Goal: Information Seeking & Learning: Learn about a topic

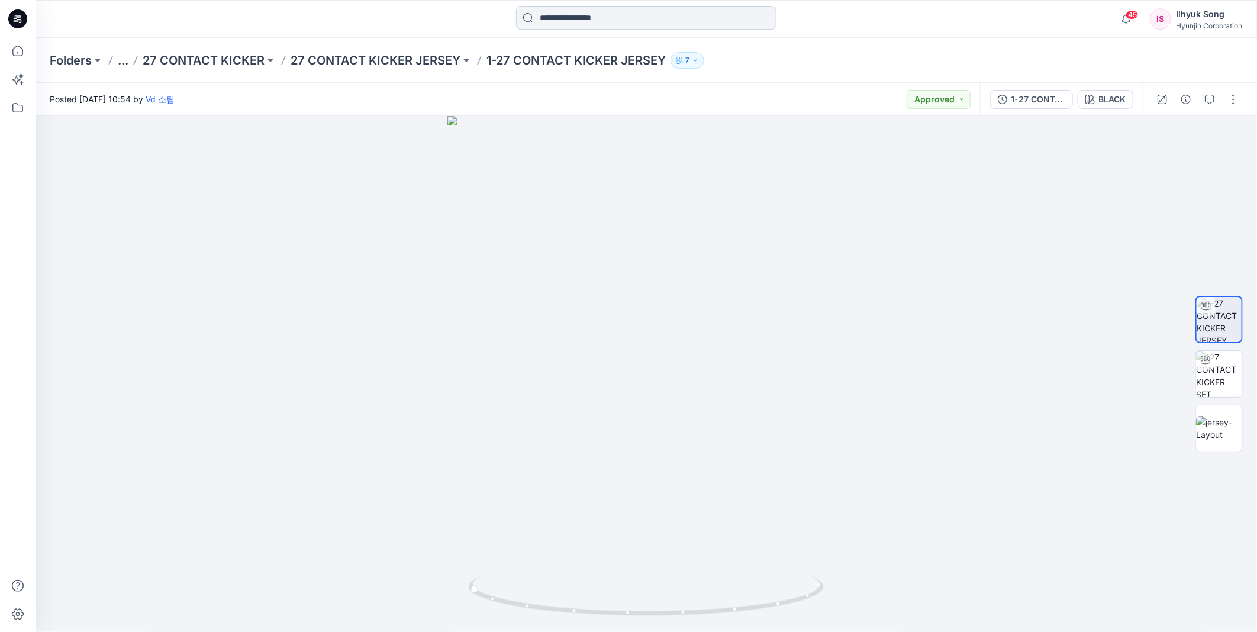
click at [646, 13] on input at bounding box center [646, 18] width 260 height 24
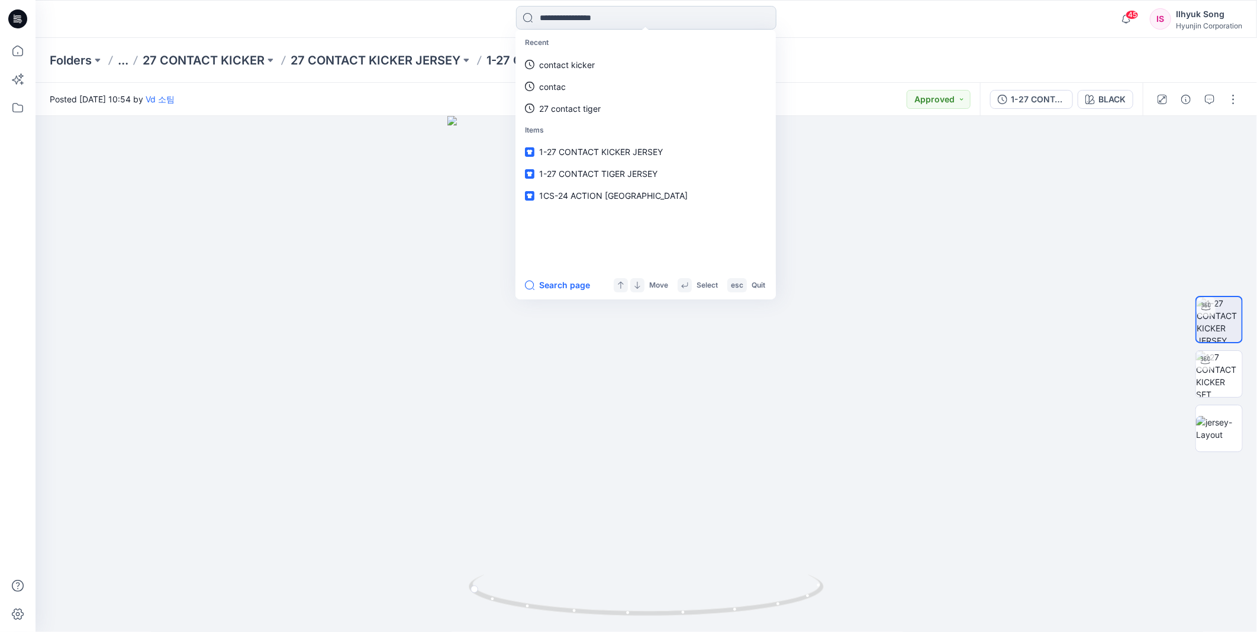
type input "*"
type input "*******"
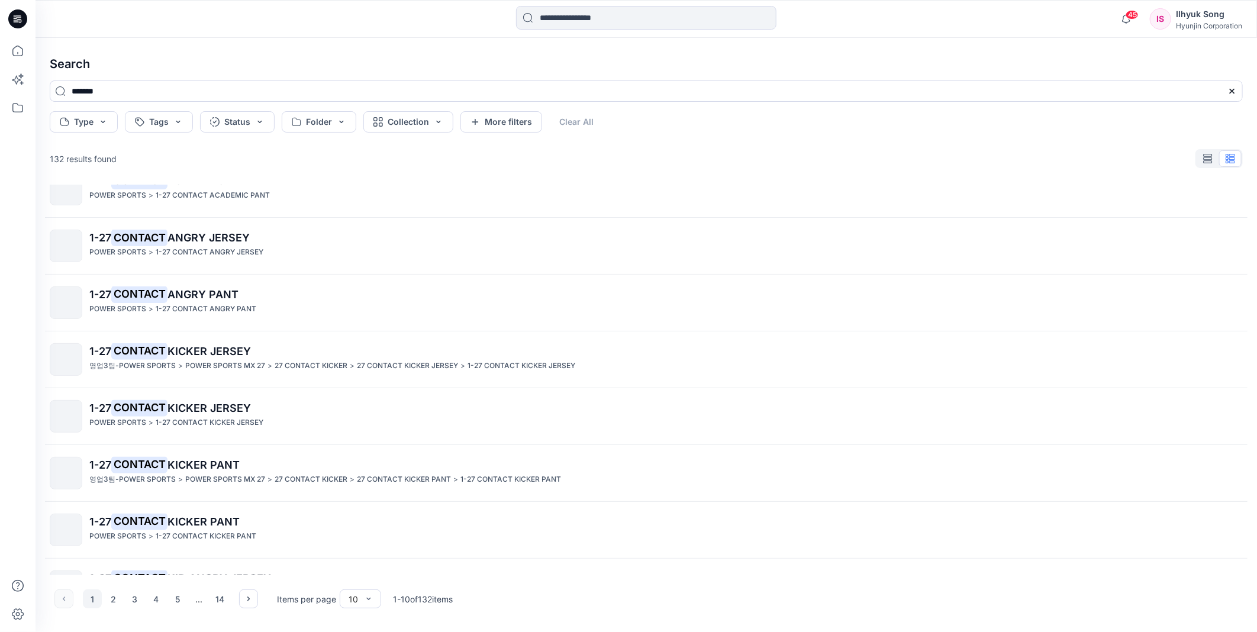
scroll to position [178, 0]
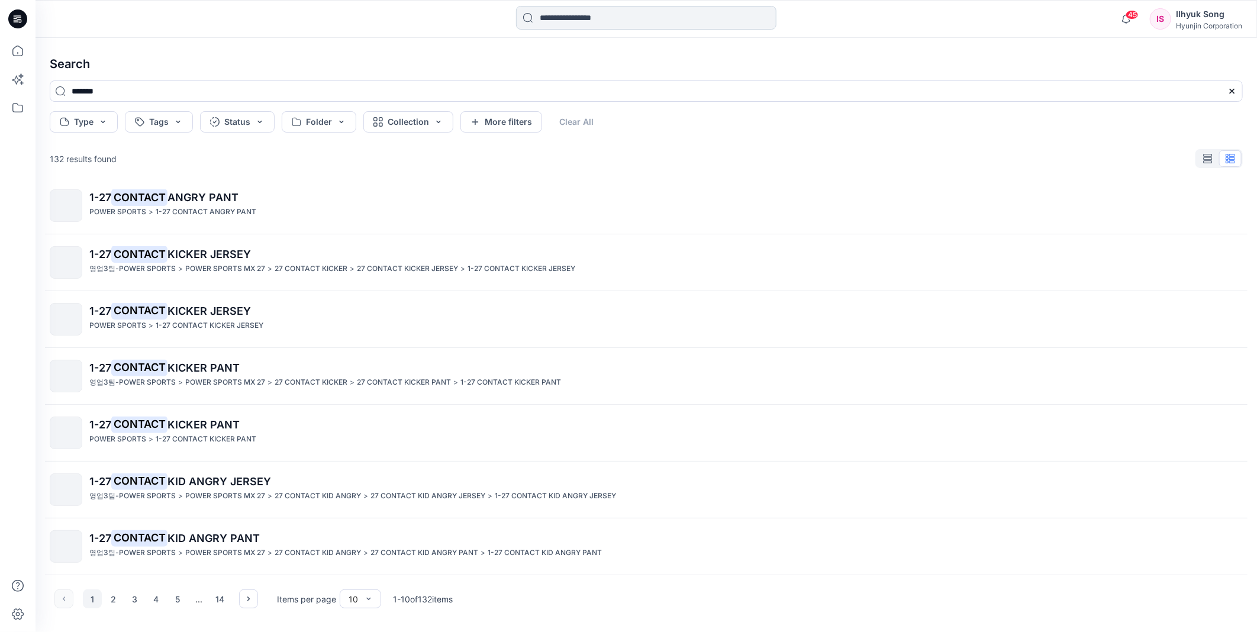
click at [644, 22] on input at bounding box center [646, 18] width 260 height 24
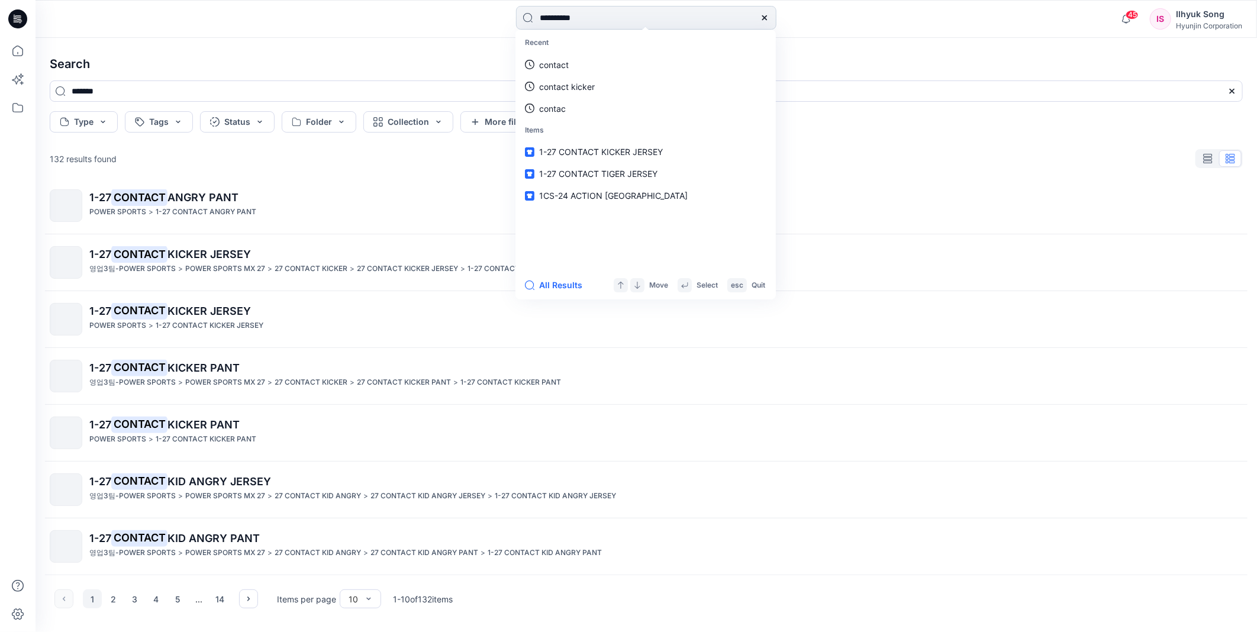
type input "**********"
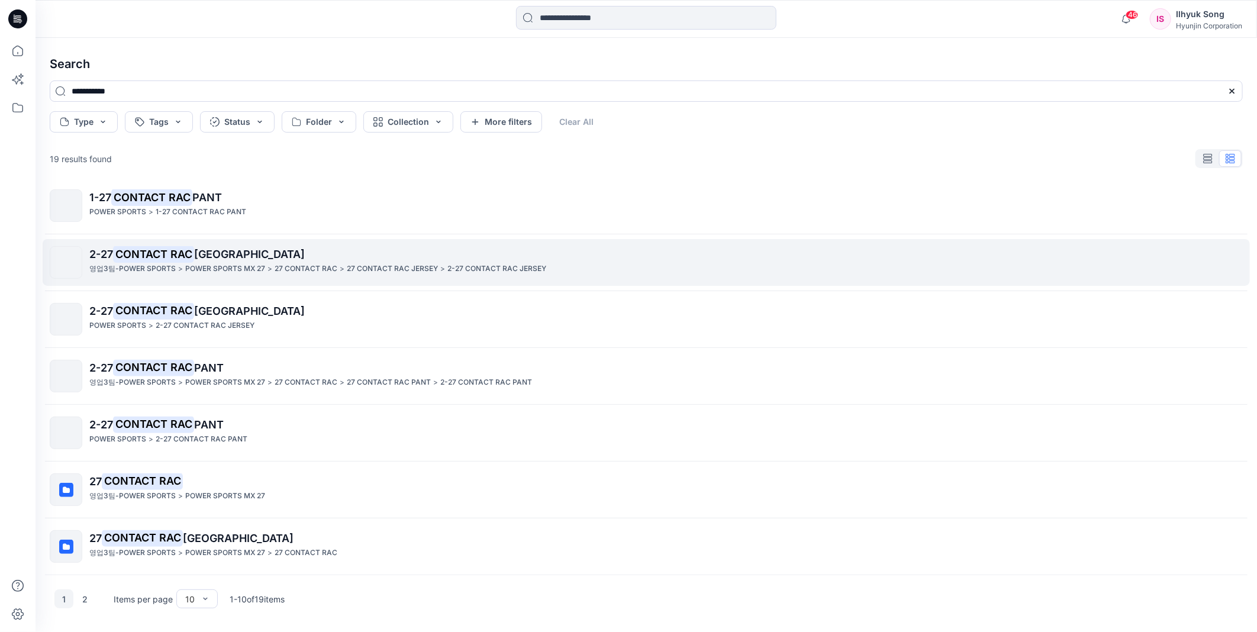
click at [216, 257] on span "[GEOGRAPHIC_DATA]" at bounding box center [249, 254] width 111 height 12
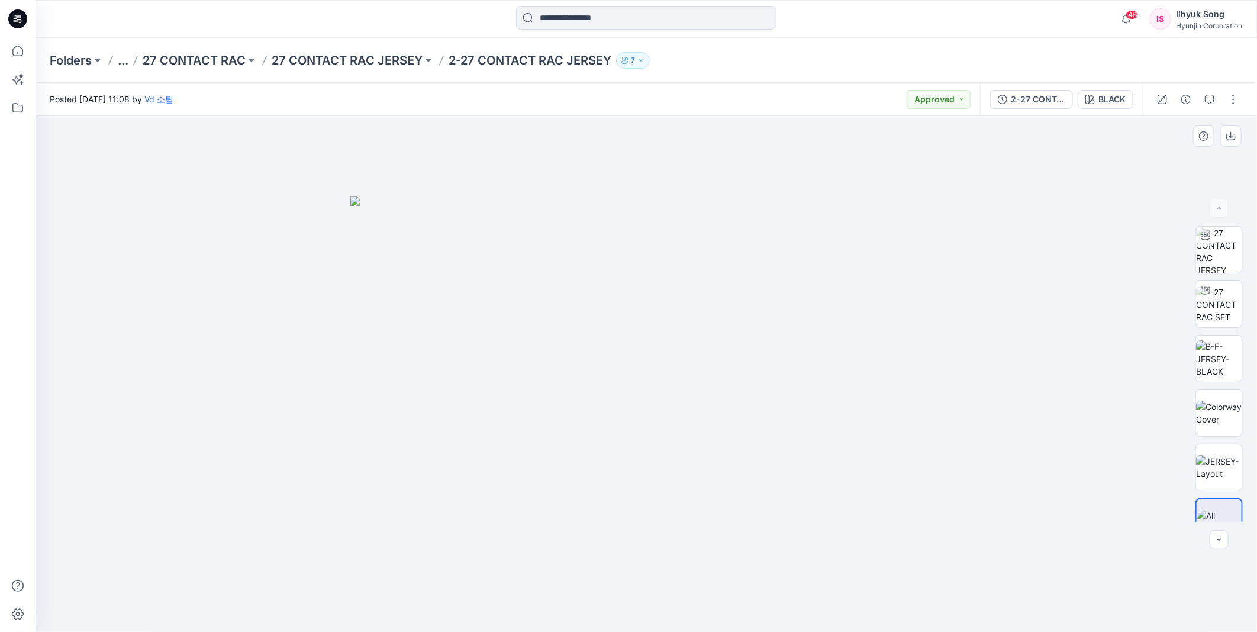
drag, startPoint x: 571, startPoint y: 328, endPoint x: 737, endPoint y: 328, distance: 165.7
click at [737, 328] on img at bounding box center [646, 415] width 592 height 436
drag, startPoint x: 795, startPoint y: 380, endPoint x: 675, endPoint y: 391, distance: 120.0
click at [675, 391] on img at bounding box center [646, 415] width 592 height 436
click at [684, 382] on img at bounding box center [646, 415] width 592 height 436
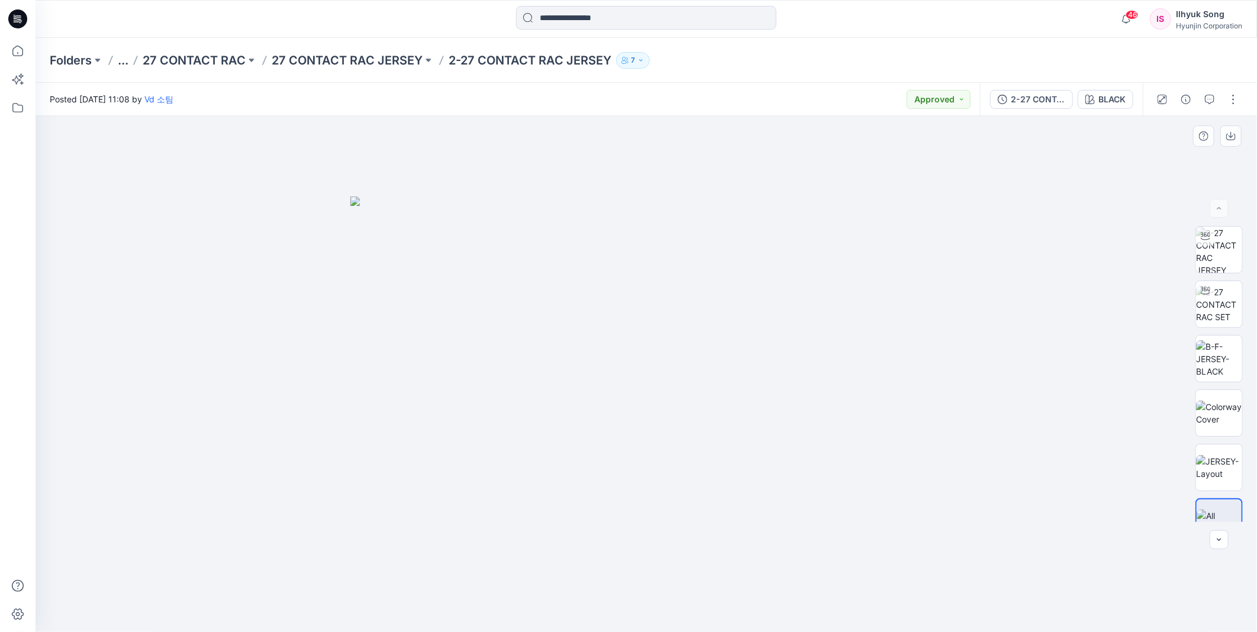
drag, startPoint x: 564, startPoint y: 356, endPoint x: 446, endPoint y: 374, distance: 119.7
click at [446, 374] on img at bounding box center [646, 415] width 592 height 436
click at [1211, 410] on img at bounding box center [1219, 413] width 46 height 25
drag, startPoint x: 578, startPoint y: 280, endPoint x: 795, endPoint y: 265, distance: 217.2
click at [795, 265] on img at bounding box center [646, 374] width 435 height 517
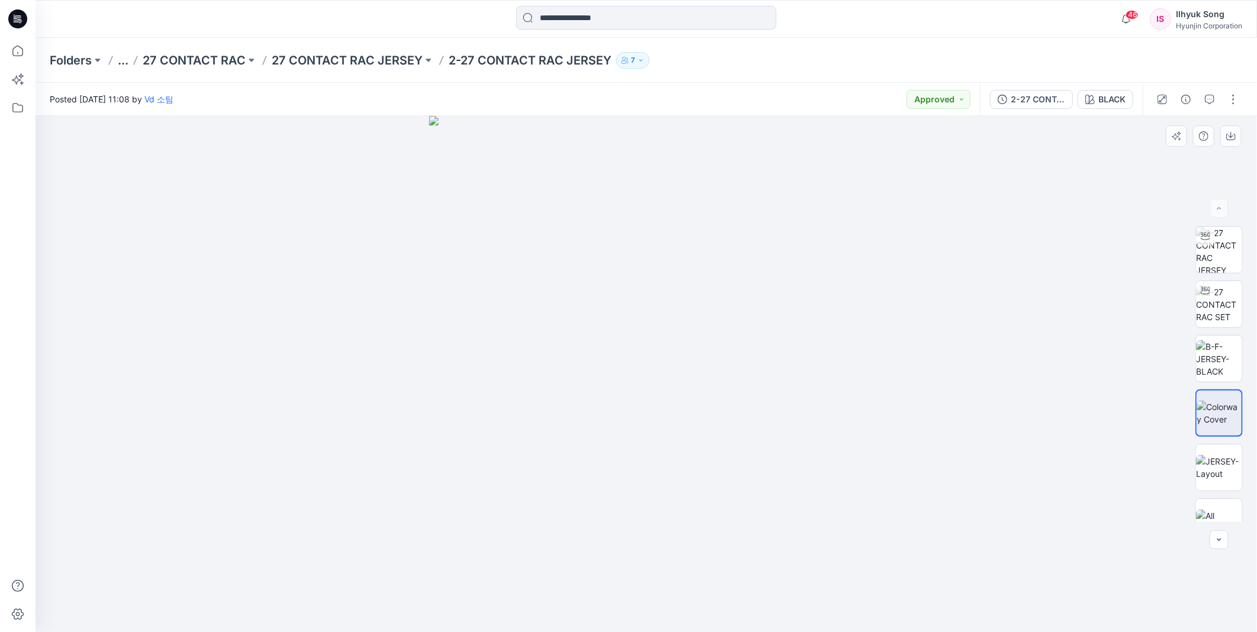
drag, startPoint x: 809, startPoint y: 279, endPoint x: 426, endPoint y: 311, distance: 383.7
click at [426, 311] on div at bounding box center [647, 374] width 1222 height 517
click at [1215, 468] on img at bounding box center [1219, 467] width 46 height 25
click at [1211, 259] on img at bounding box center [1219, 250] width 46 height 46
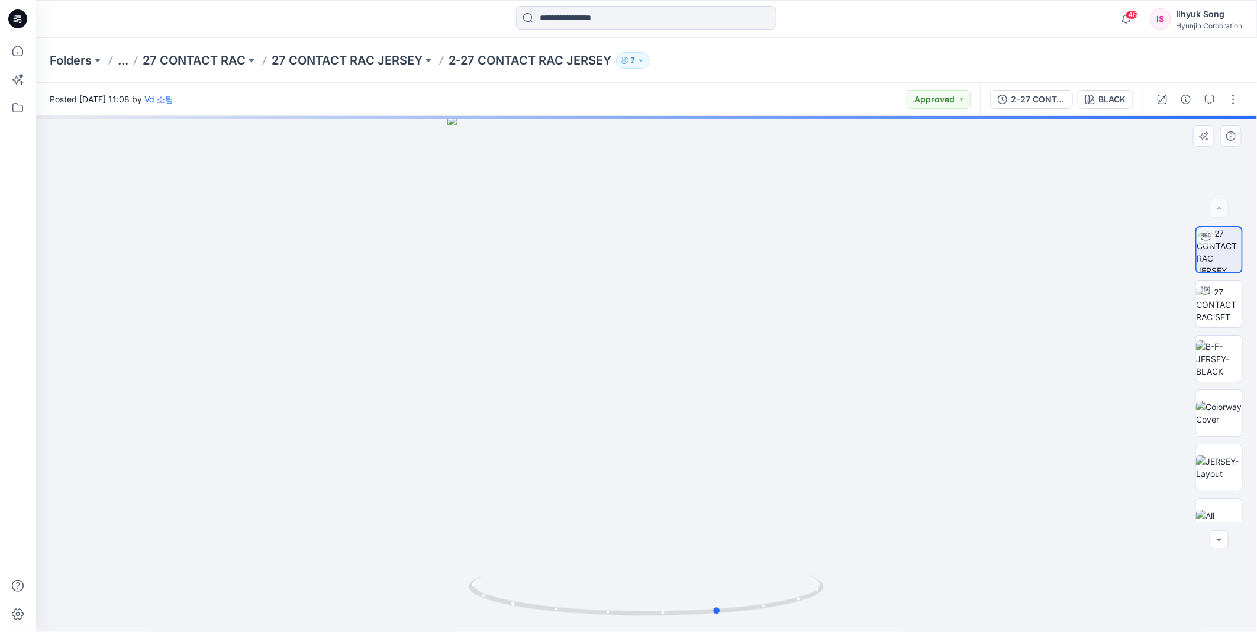
drag, startPoint x: 710, startPoint y: 313, endPoint x: 784, endPoint y: 304, distance: 73.9
click at [784, 304] on div at bounding box center [647, 374] width 1222 height 516
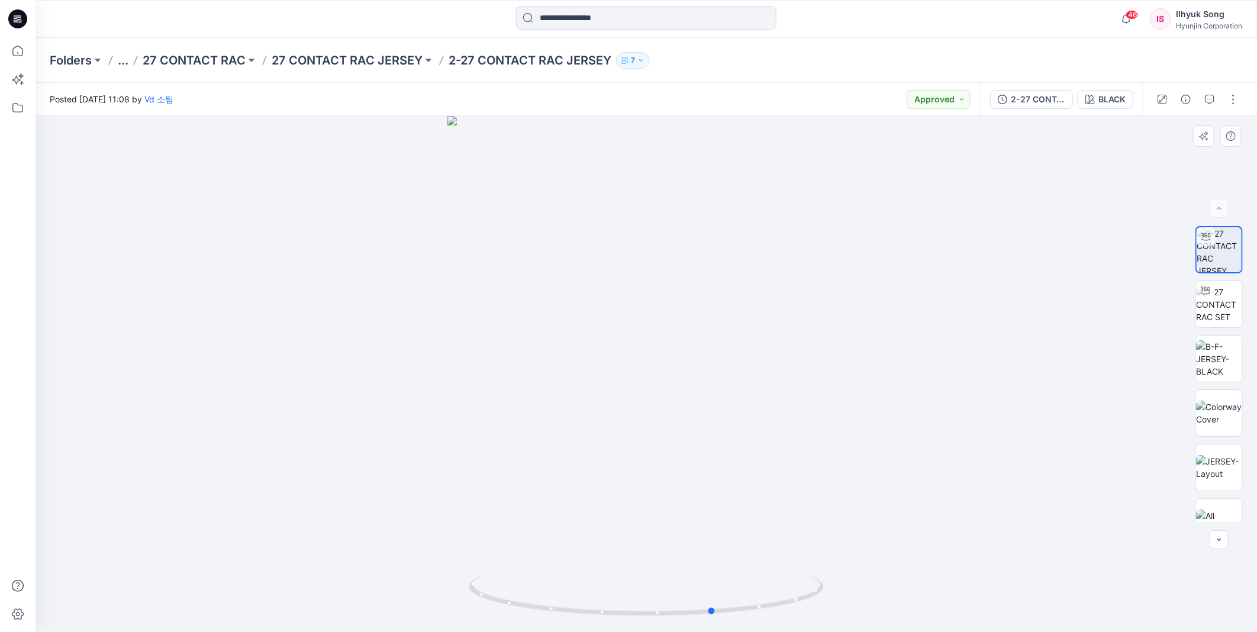
drag, startPoint x: 770, startPoint y: 306, endPoint x: 765, endPoint y: 311, distance: 6.3
click at [765, 311] on div at bounding box center [647, 374] width 1222 height 516
click at [553, 10] on input at bounding box center [646, 18] width 260 height 24
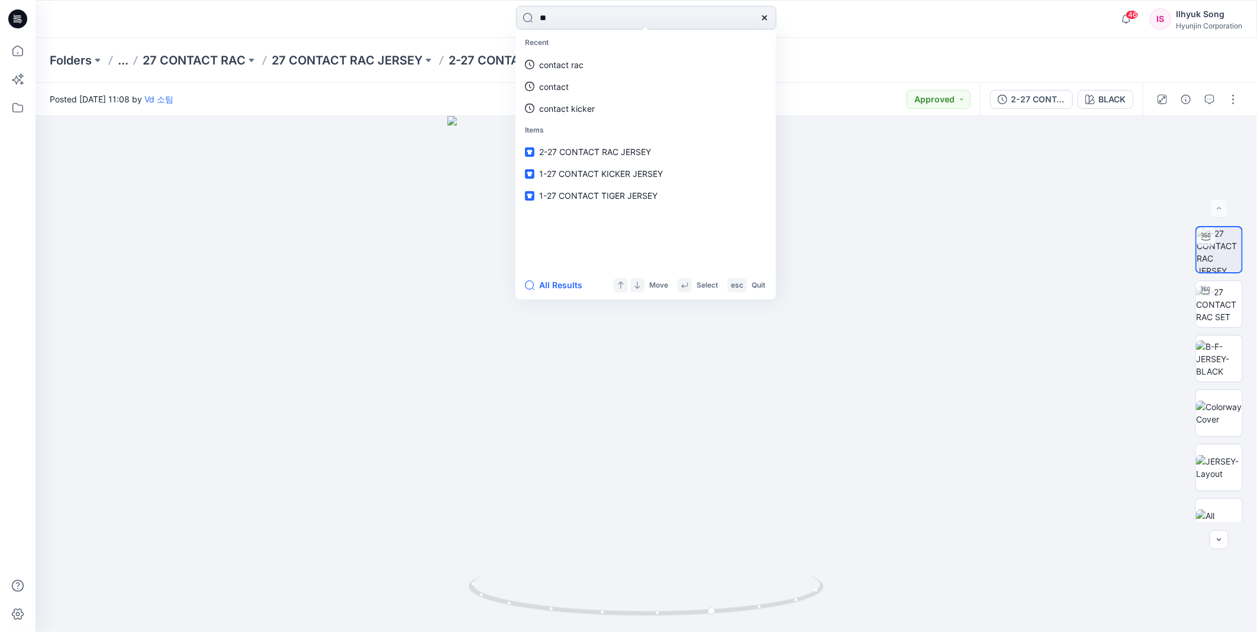
type input "*"
type input "**********"
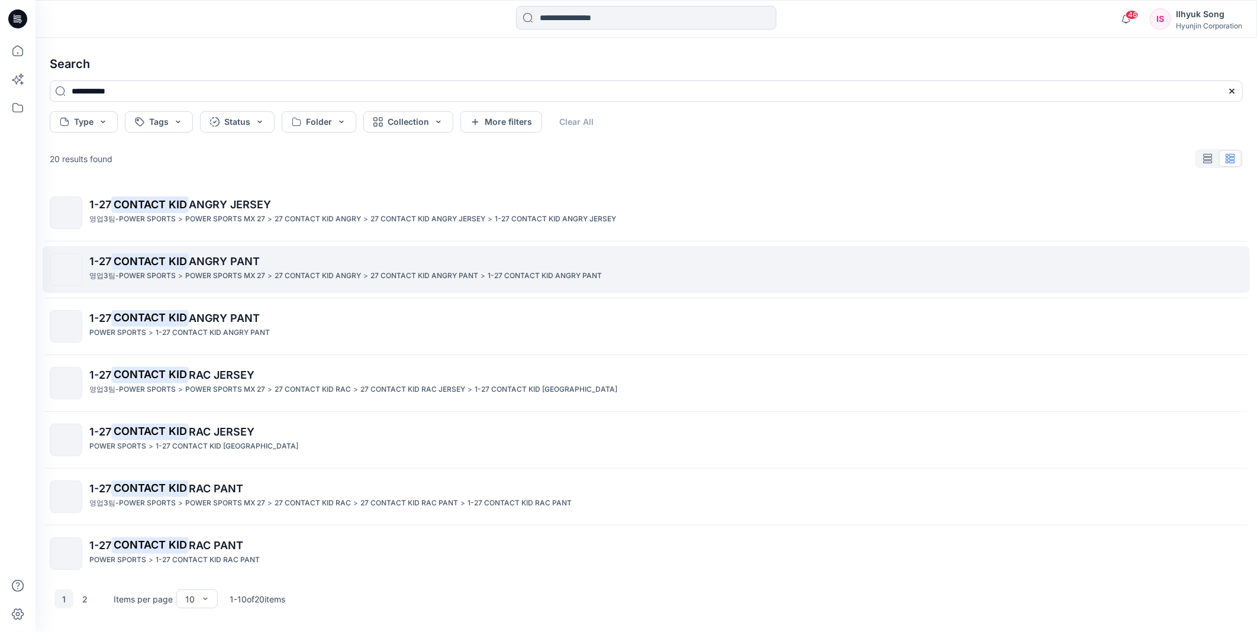
scroll to position [131, 0]
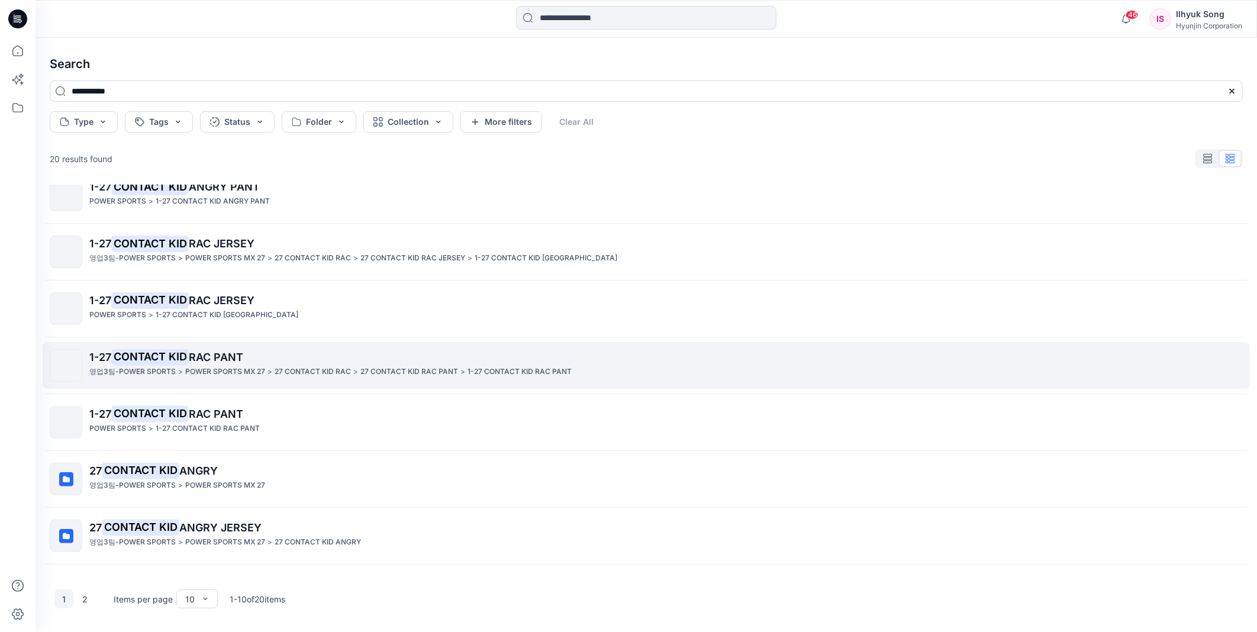
click at [215, 354] on span "RAC PANT" at bounding box center [216, 357] width 54 height 12
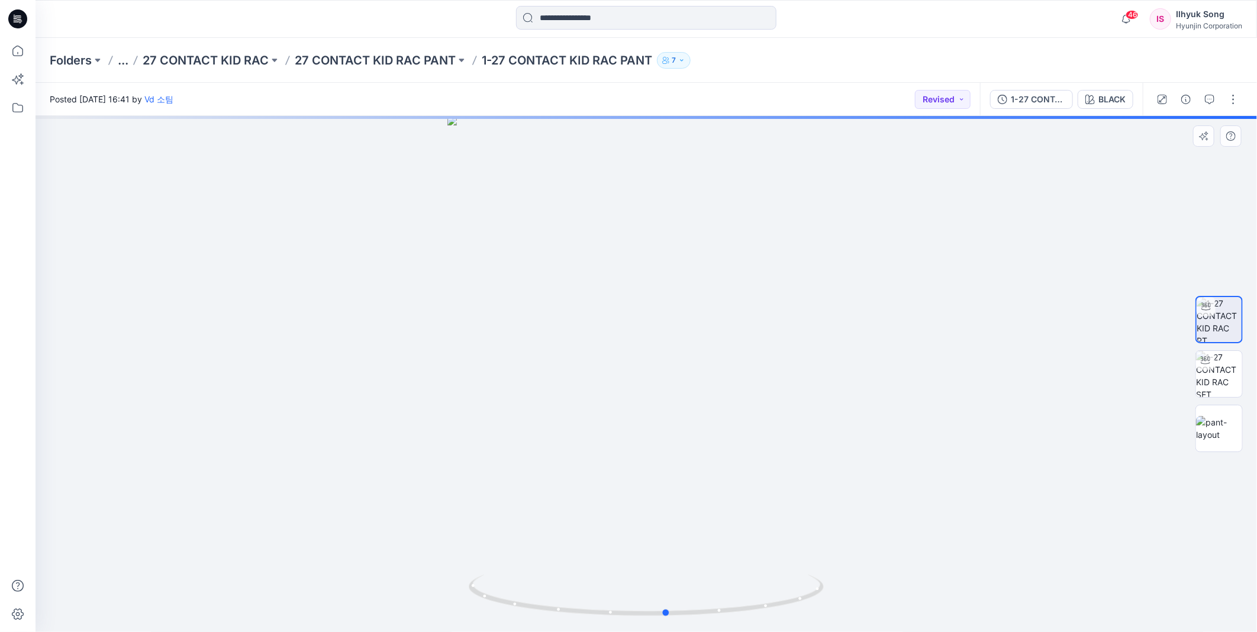
drag, startPoint x: 726, startPoint y: 321, endPoint x: 687, endPoint y: 231, distance: 97.9
click at [743, 311] on div at bounding box center [647, 374] width 1222 height 516
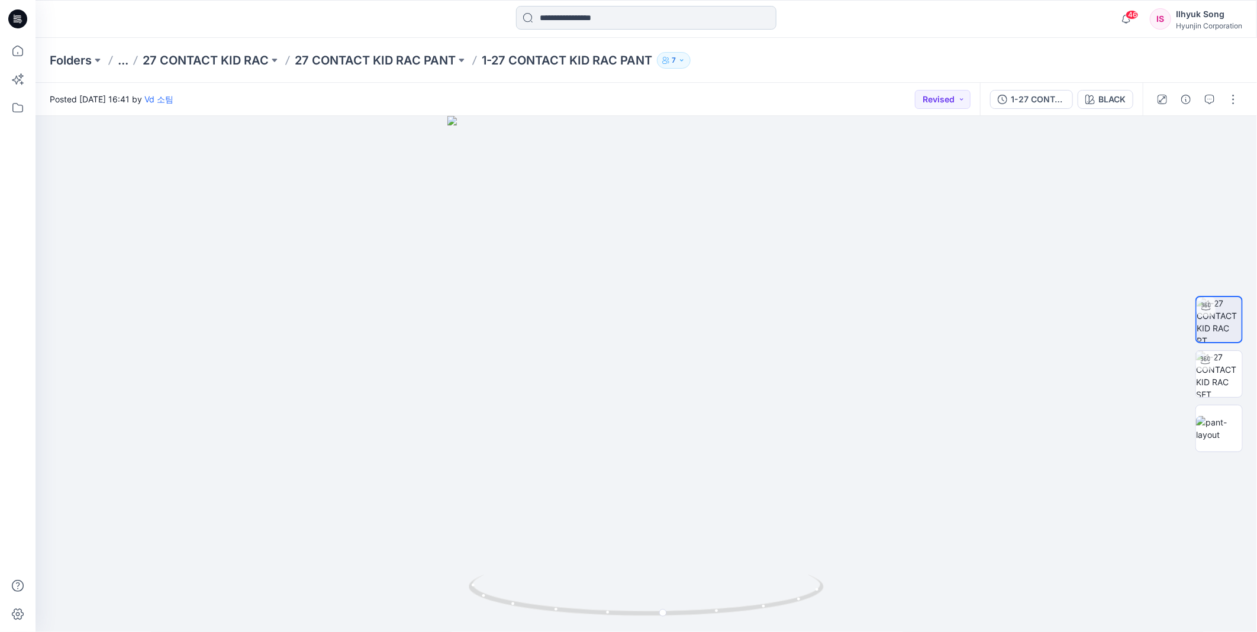
click at [636, 18] on input at bounding box center [646, 18] width 260 height 24
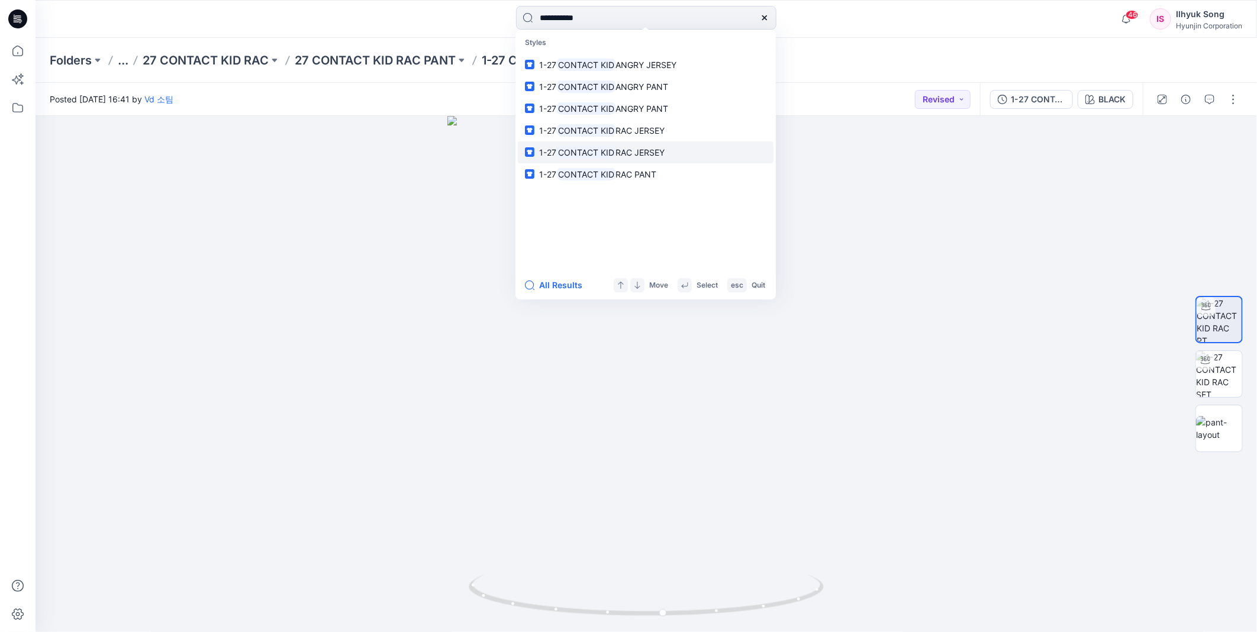
type input "**********"
click at [641, 147] on span "RAC JERSEY" at bounding box center [640, 152] width 49 height 10
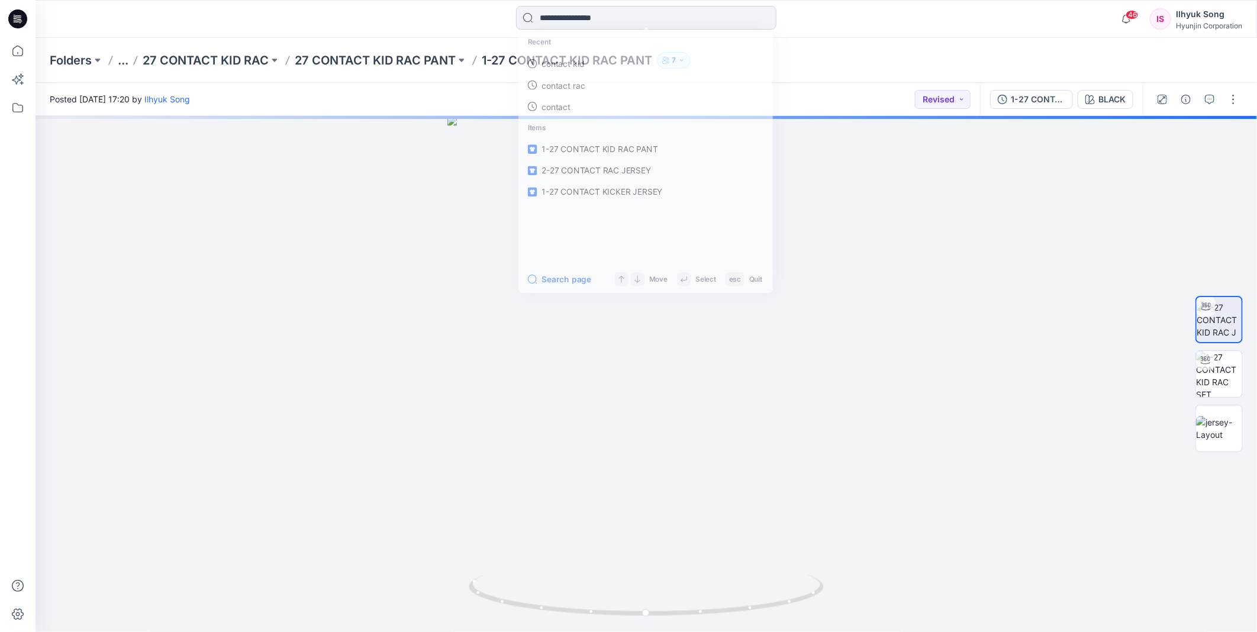
click at [569, 14] on input at bounding box center [646, 18] width 260 height 24
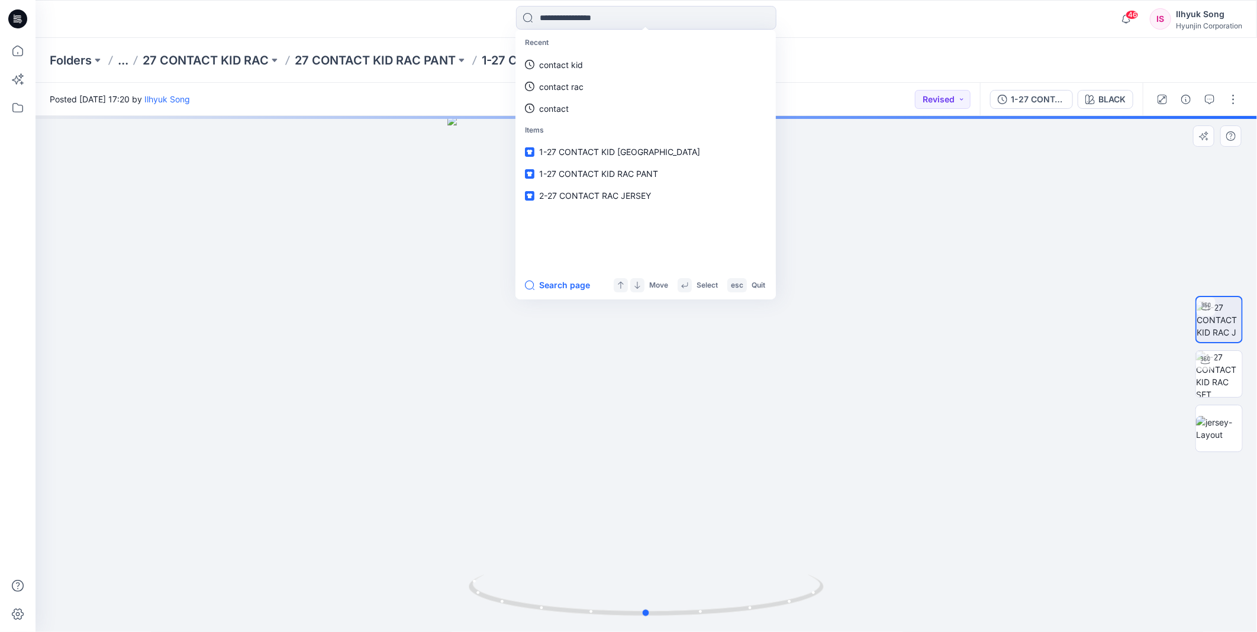
click at [976, 316] on div at bounding box center [647, 374] width 1222 height 516
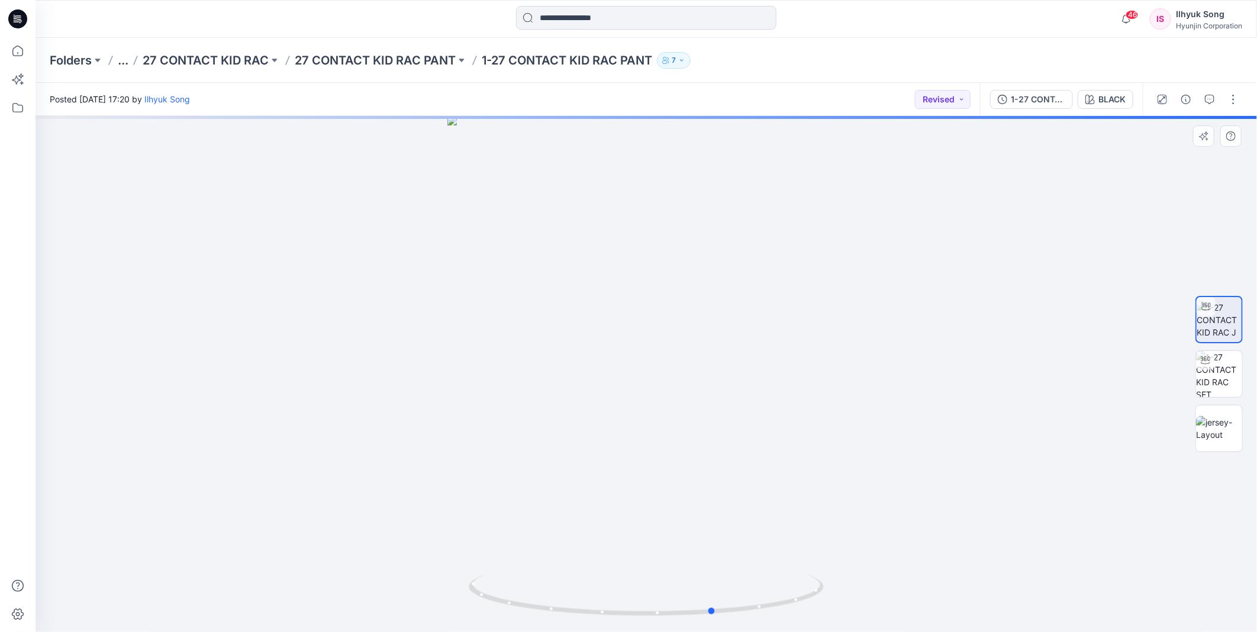
drag, startPoint x: 796, startPoint y: 330, endPoint x: 868, endPoint y: 328, distance: 71.7
click at [868, 328] on div at bounding box center [647, 374] width 1222 height 516
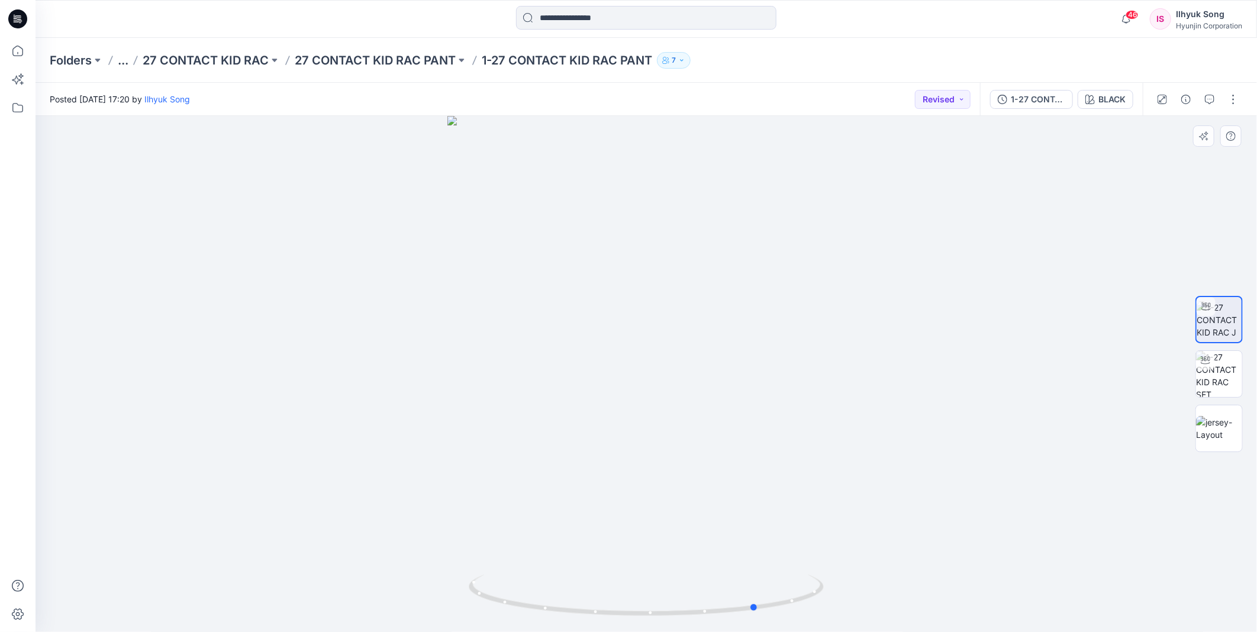
drag, startPoint x: 743, startPoint y: 369, endPoint x: 784, endPoint y: 364, distance: 41.8
click at [784, 364] on div at bounding box center [647, 374] width 1222 height 516
drag, startPoint x: 672, startPoint y: 359, endPoint x: 694, endPoint y: 392, distance: 39.4
click at [694, 392] on div at bounding box center [647, 374] width 1222 height 516
click at [1216, 430] on img at bounding box center [1219, 428] width 46 height 25
